Goal: Task Accomplishment & Management: Use online tool/utility

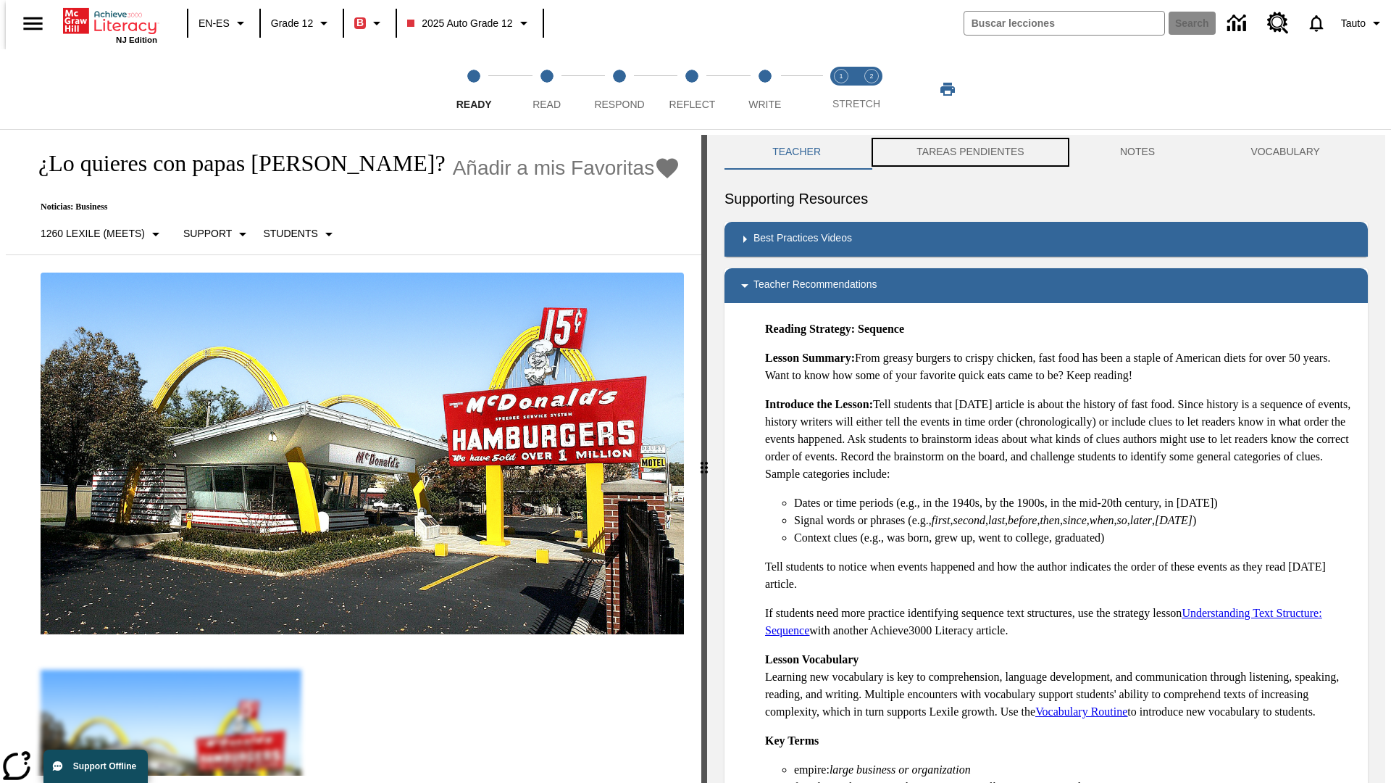
click at [960, 152] on button "TAREAS PENDIENTES" at bounding box center [971, 152] width 204 height 35
click at [969, 152] on button "TAREAS PENDIENTES" at bounding box center [971, 152] width 204 height 35
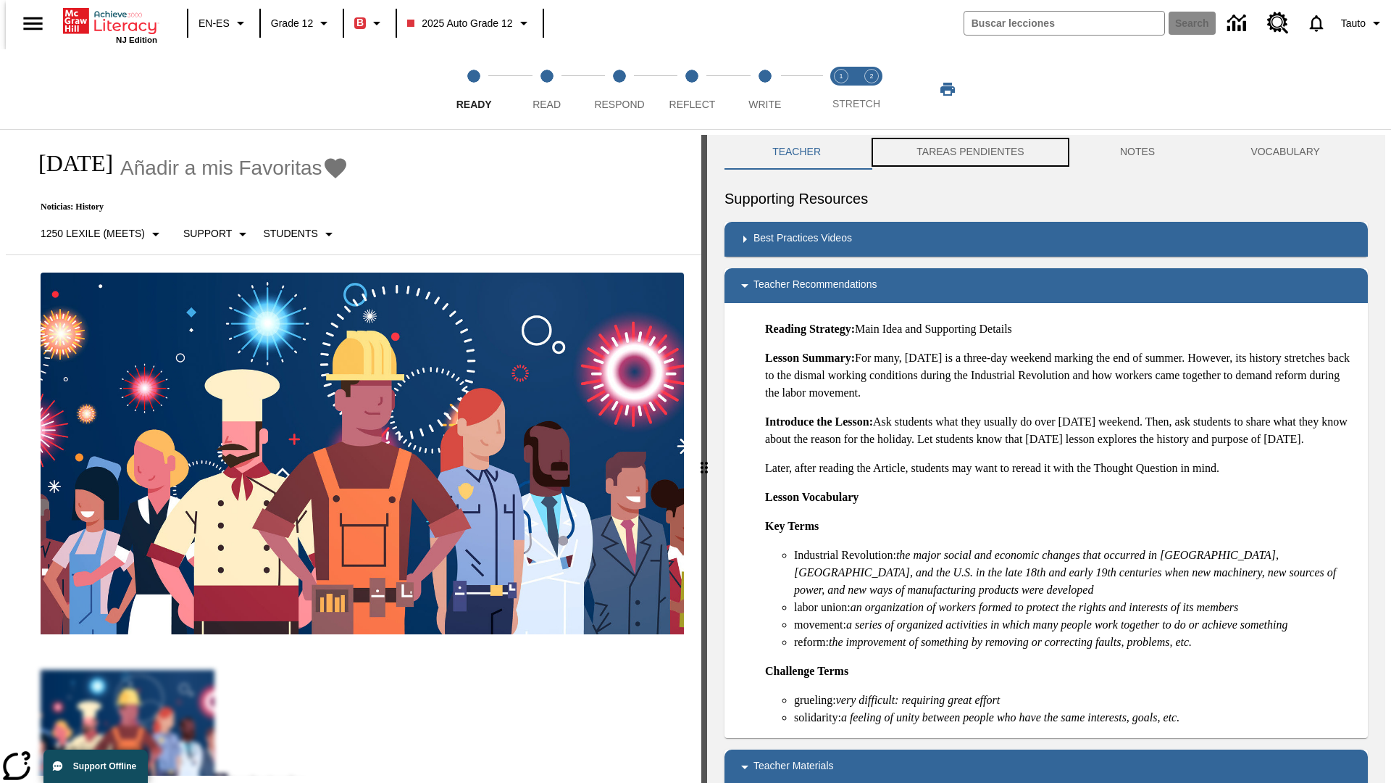
click at [969, 152] on button "TAREAS PENDIENTES" at bounding box center [971, 152] width 204 height 35
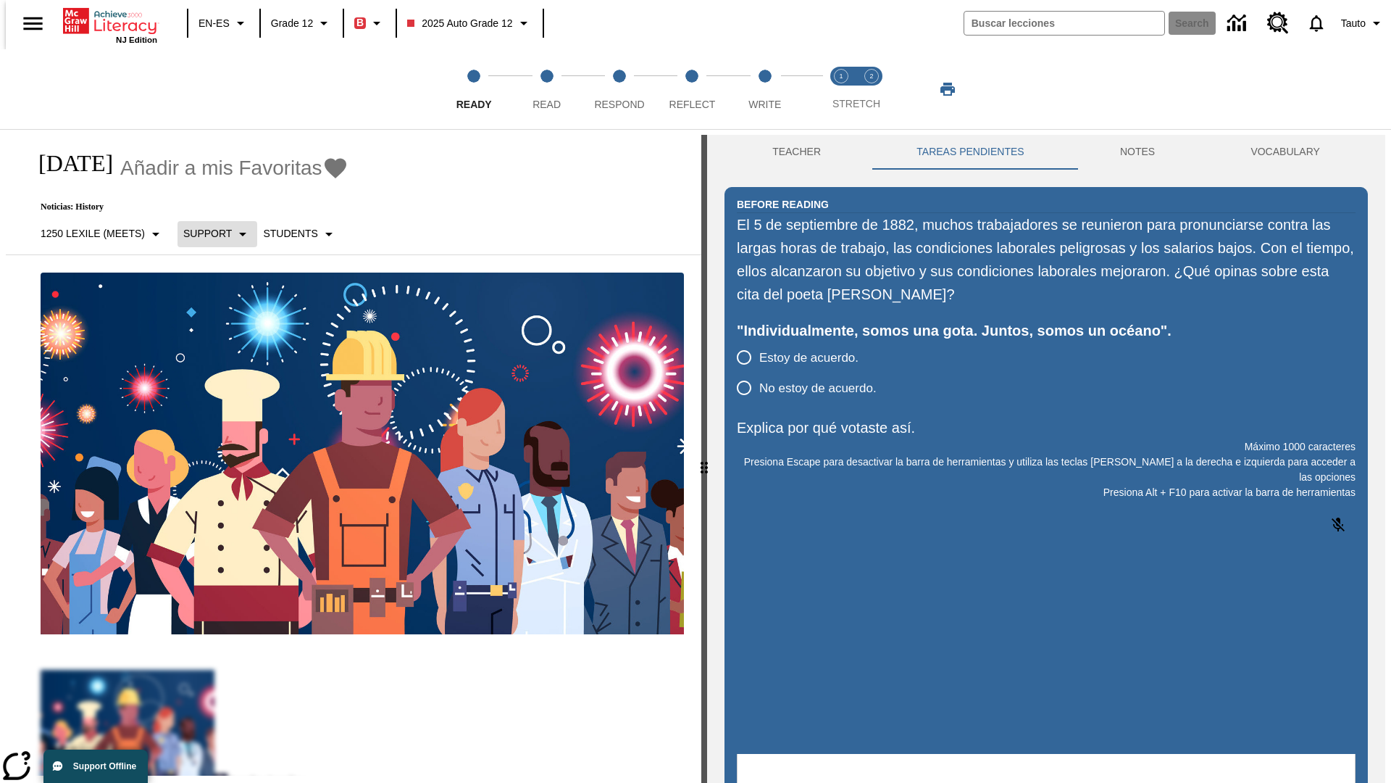
click at [209, 233] on p "Support" at bounding box center [207, 233] width 49 height 15
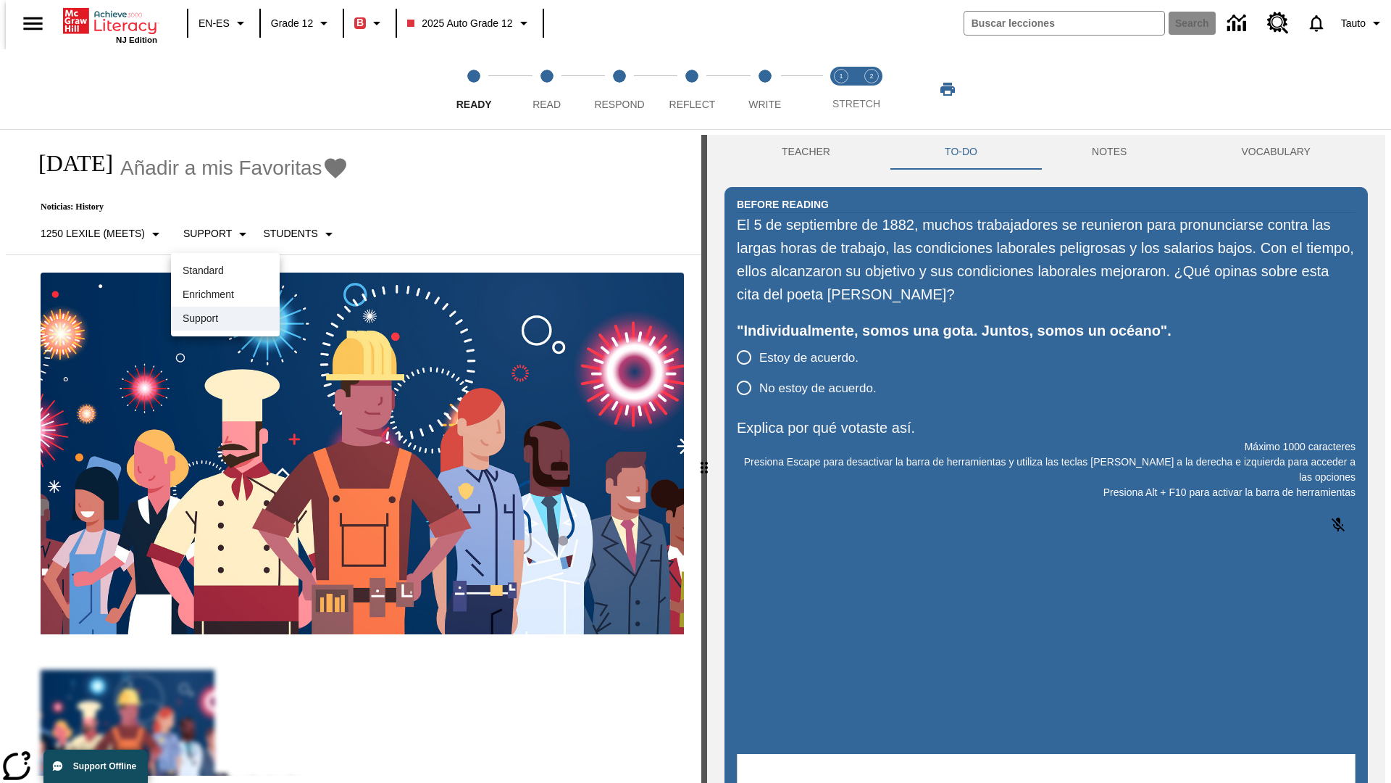
click at [225, 318] on p "Support" at bounding box center [226, 318] width 86 height 15
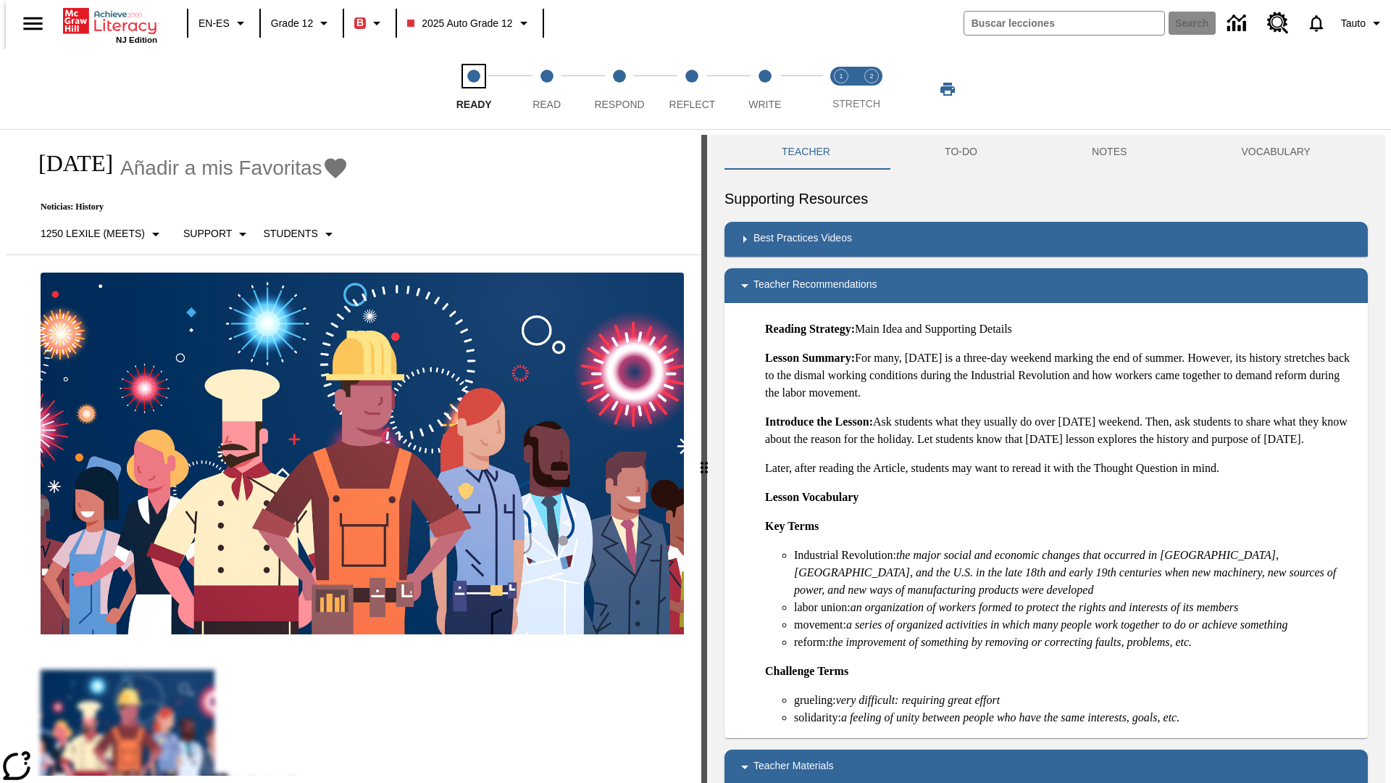
click at [474, 89] on span "Ready" at bounding box center [475, 99] width 36 height 26
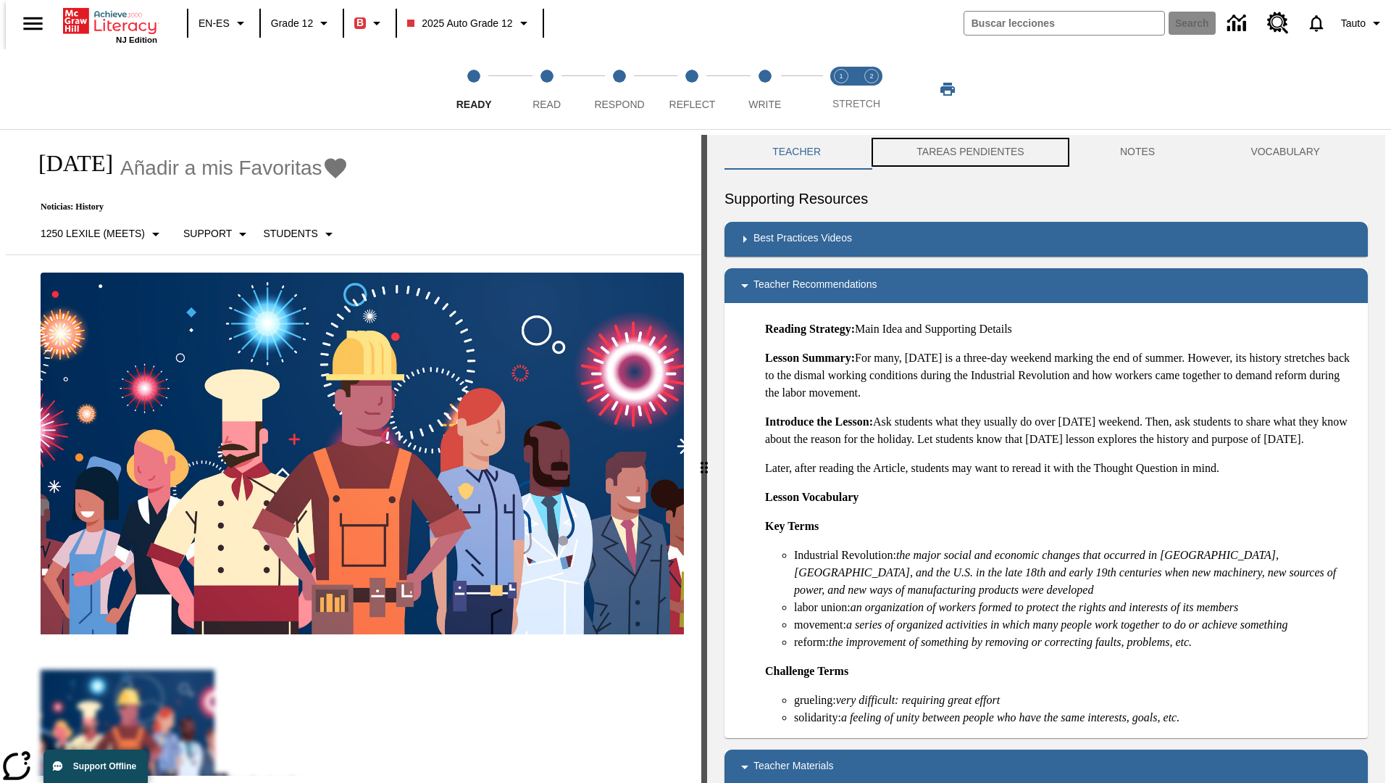
click at [960, 152] on button "TAREAS PENDIENTES" at bounding box center [971, 152] width 204 height 35
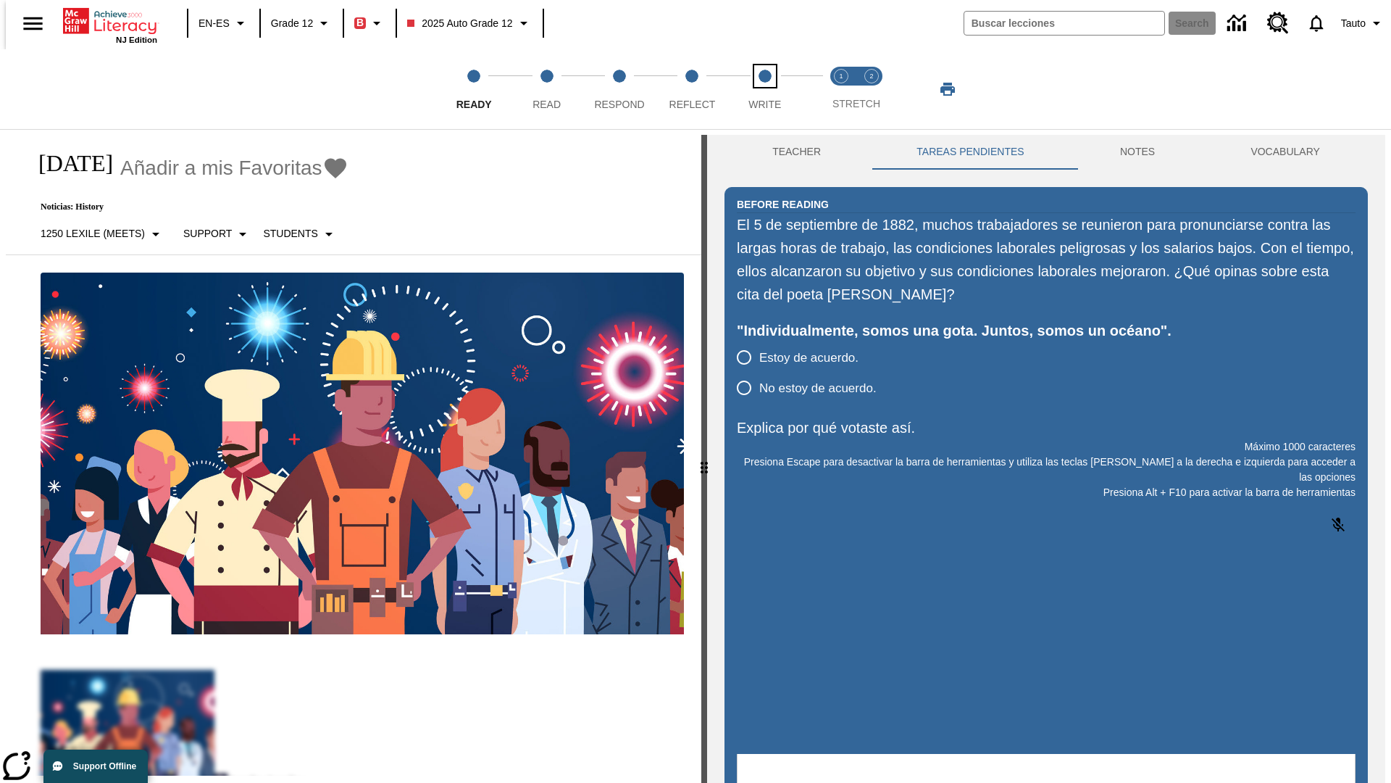
click at [764, 89] on span "Write" at bounding box center [765, 99] width 33 height 26
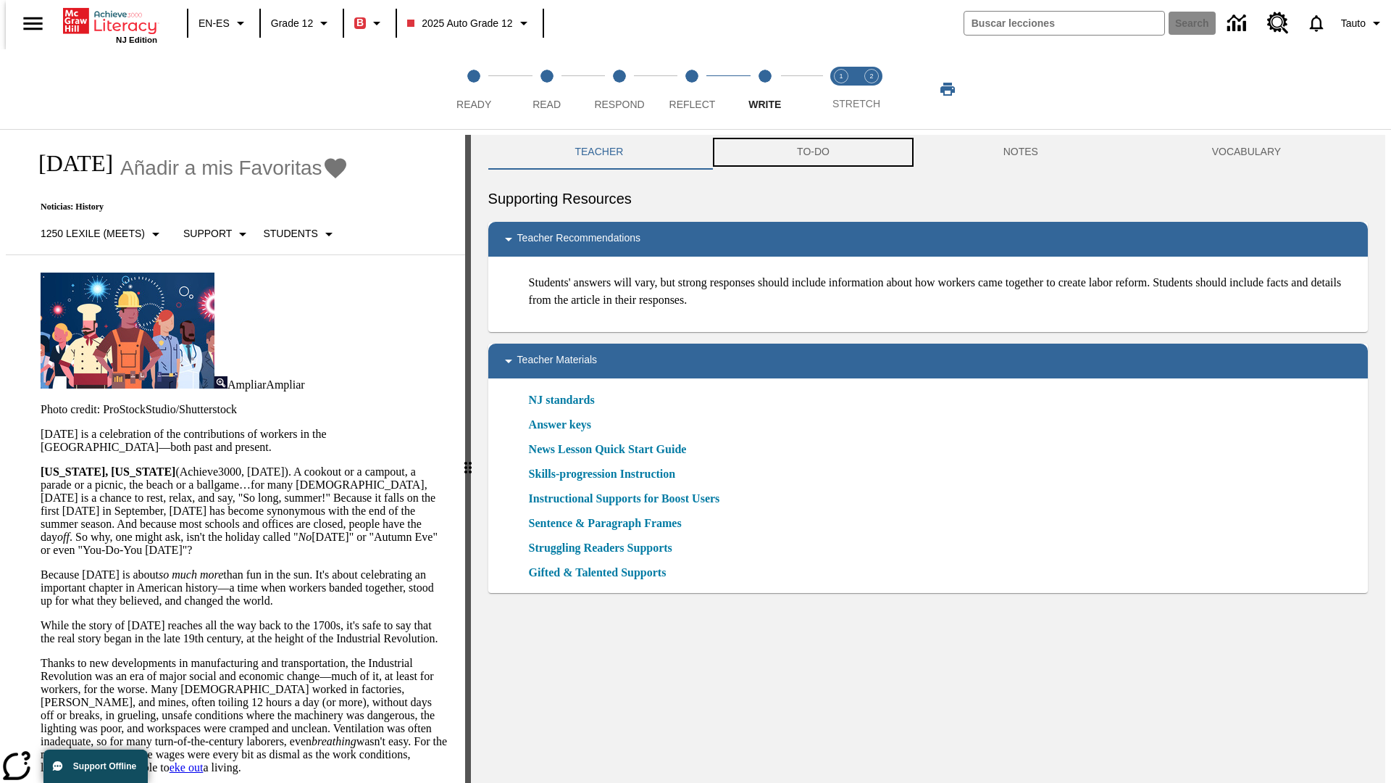
scroll to position [1, 0]
click at [812, 152] on button "TAREAS PENDIENTES" at bounding box center [822, 151] width 262 height 35
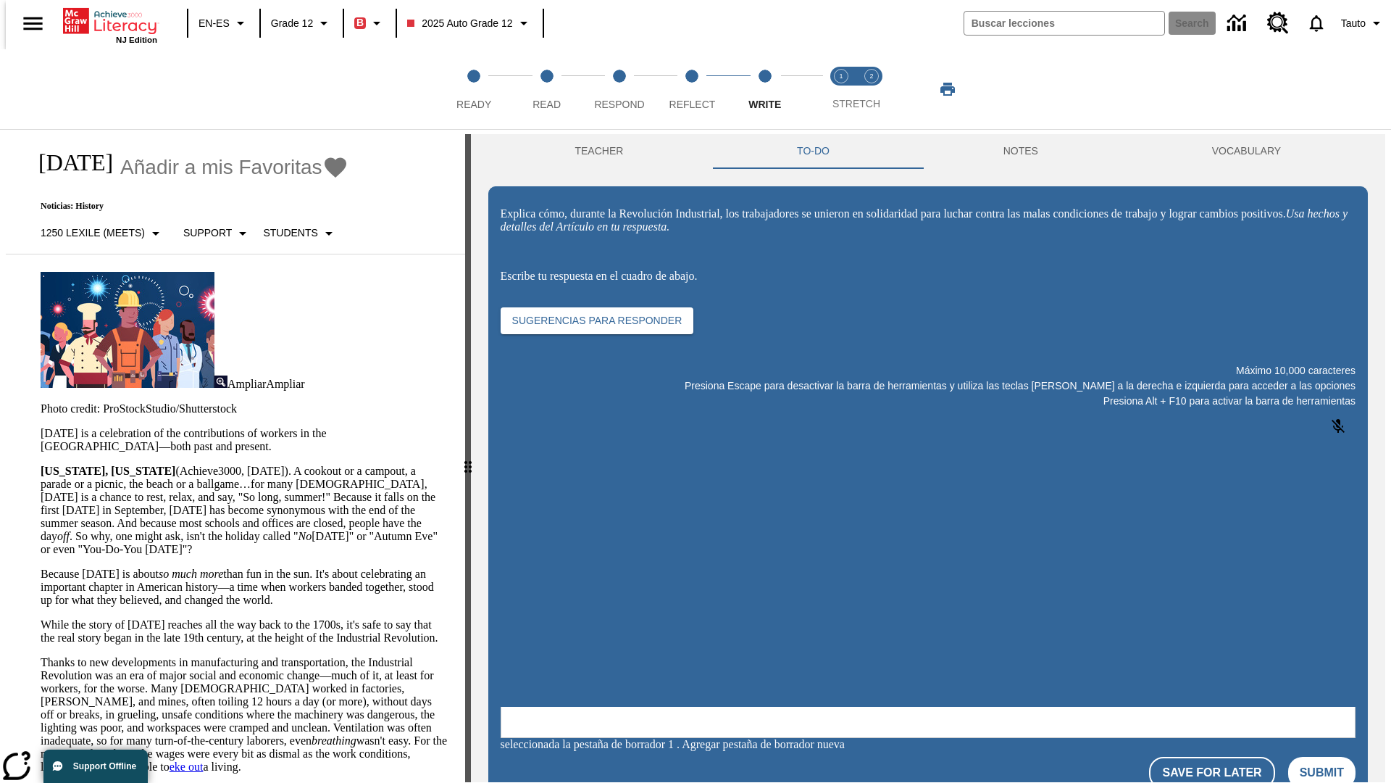
scroll to position [0, 0]
